Goal: Task Accomplishment & Management: Use online tool/utility

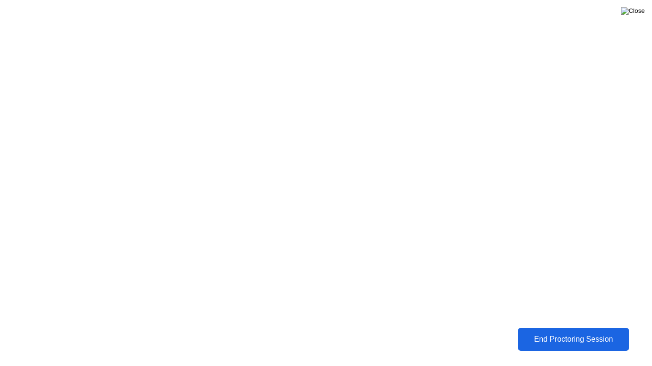
click at [641, 9] on img at bounding box center [633, 11] width 24 height 8
click at [563, 338] on div "End Proctoring Session" at bounding box center [572, 339] width 105 height 9
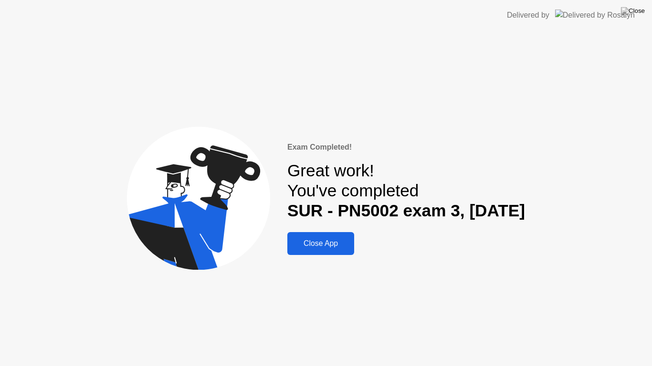
click at [324, 244] on div "Close App" at bounding box center [320, 243] width 61 height 9
